Goal: Transaction & Acquisition: Book appointment/travel/reservation

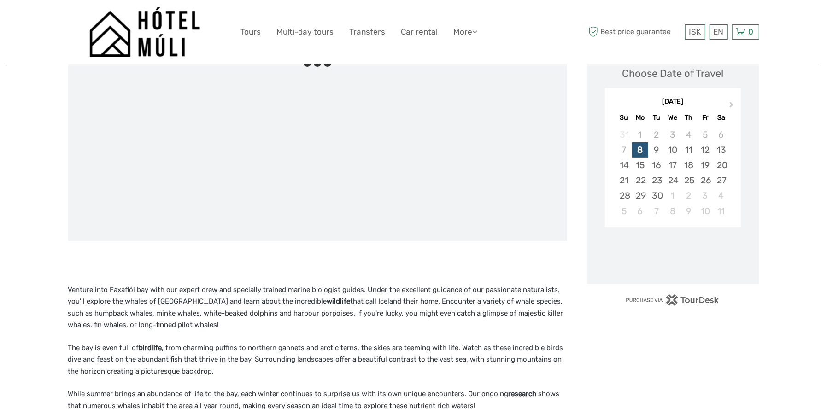
scroll to position [92, 0]
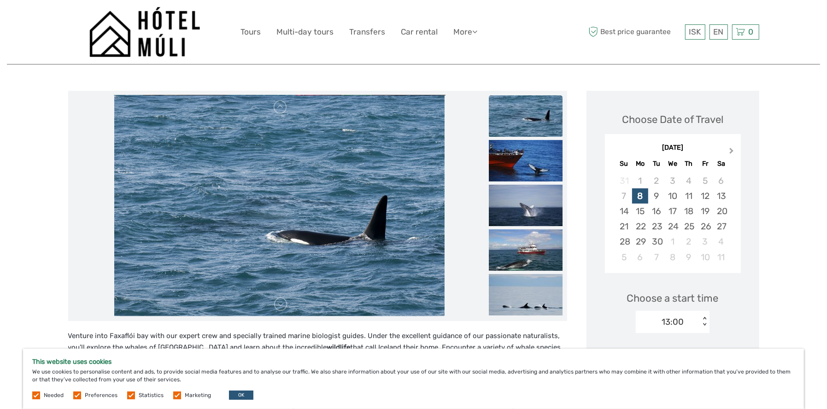
click at [731, 147] on button "Next Month" at bounding box center [732, 153] width 15 height 15
click at [617, 149] on button "Previous Month" at bounding box center [613, 153] width 15 height 15
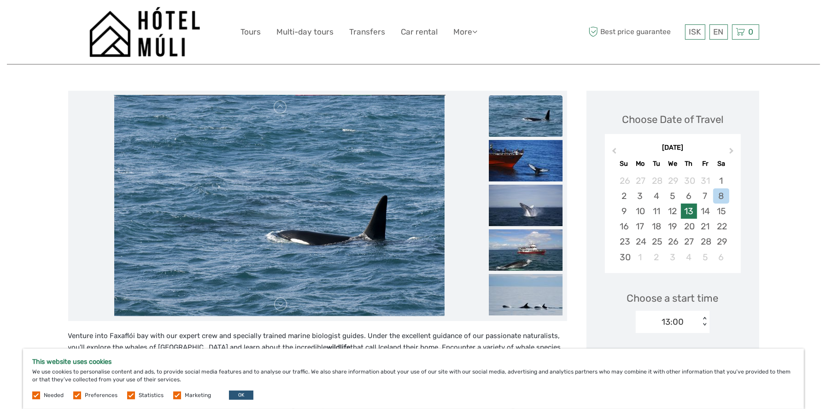
click at [684, 214] on div "13" at bounding box center [689, 211] width 16 height 15
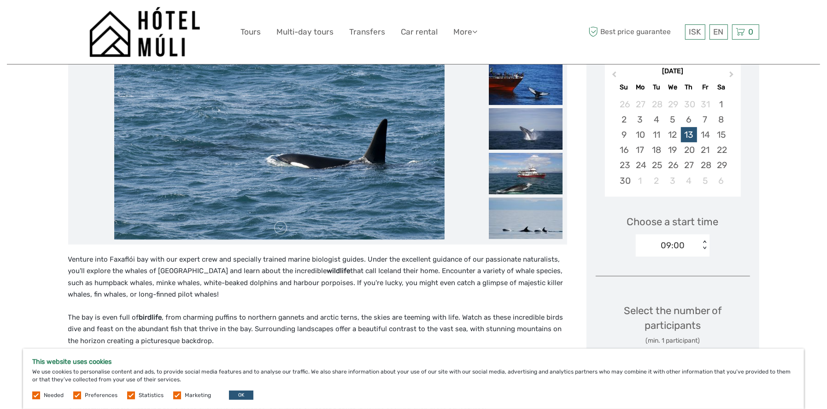
scroll to position [184, 0]
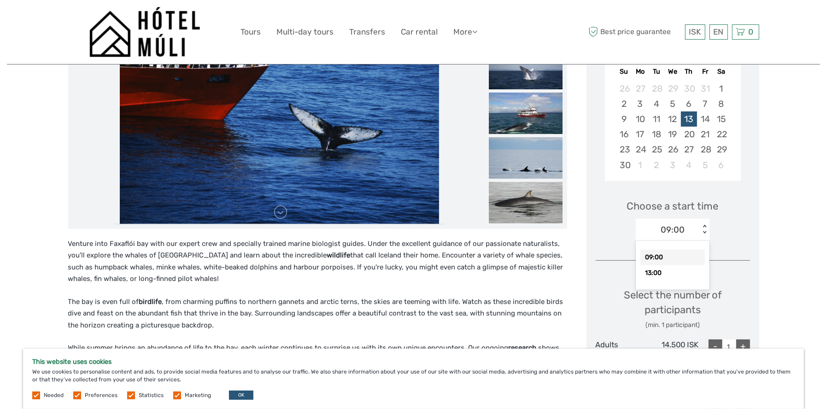
click at [683, 239] on div "09:00 < >" at bounding box center [673, 230] width 74 height 22
click at [683, 238] on div "09:00 < >" at bounding box center [673, 230] width 74 height 22
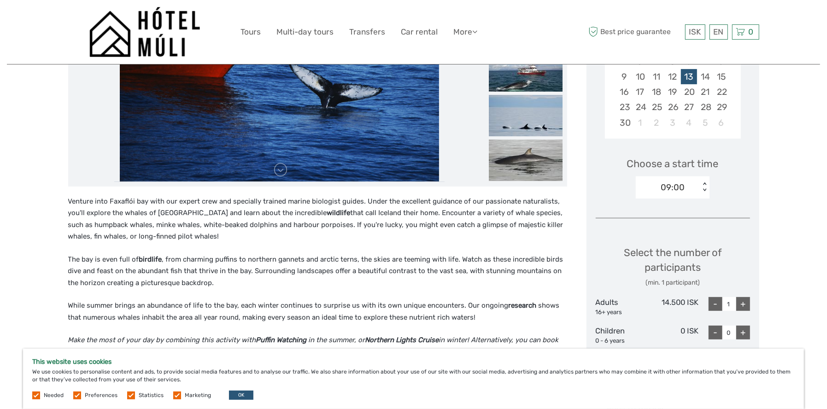
scroll to position [277, 0]
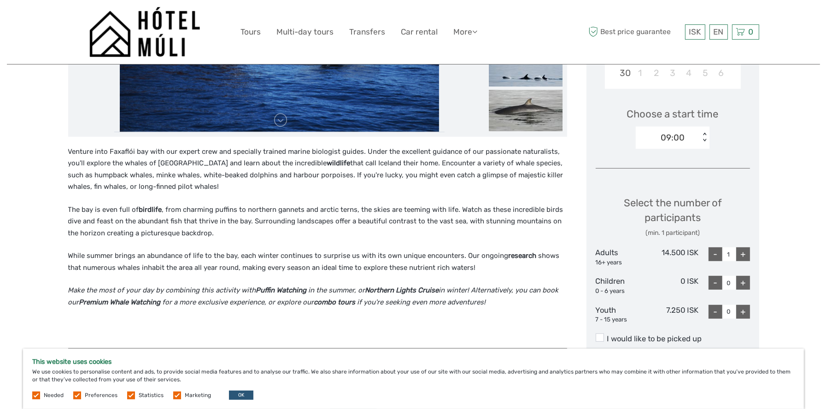
click at [737, 252] on div "+" at bounding box center [744, 255] width 14 height 14
type input "2"
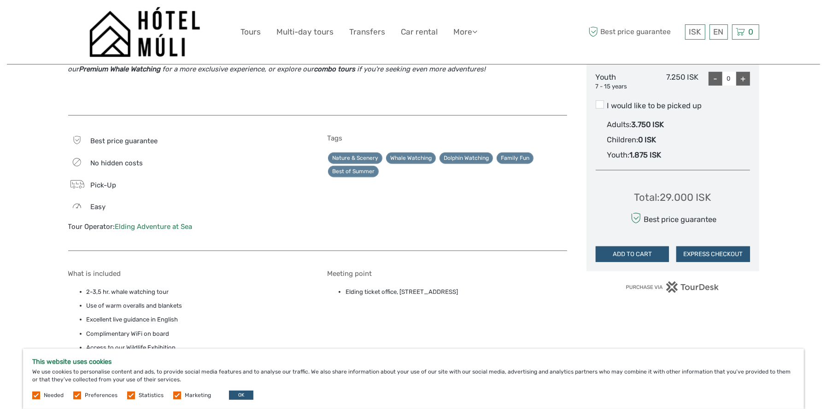
scroll to position [507, 0]
